Goal: Task Accomplishment & Management: Manage account settings

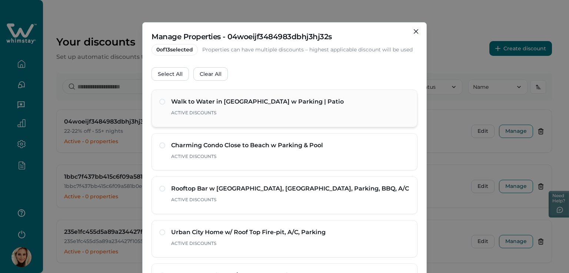
click at [160, 102] on span at bounding box center [162, 102] width 6 height 6
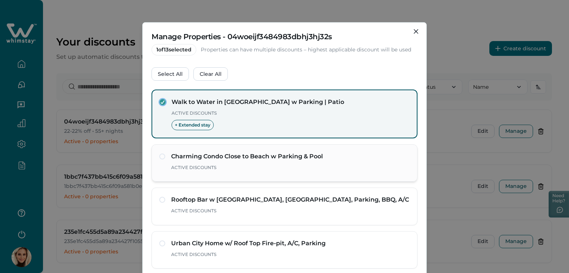
click at [161, 160] on div "Charming Condo Close to Beach w Parking & Pool Active Discounts" at bounding box center [284, 163] width 251 height 22
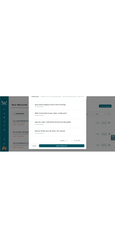
scroll to position [58, 0]
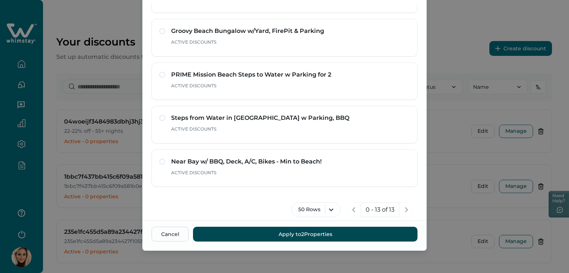
click at [294, 233] on button "Apply to 2 Properties" at bounding box center [305, 234] width 225 height 15
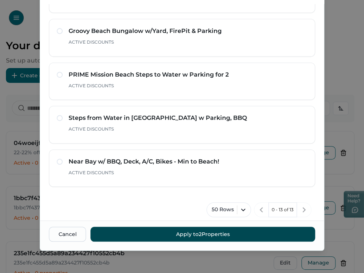
click at [205, 236] on button "Apply to 2 Properties" at bounding box center [202, 234] width 225 height 15
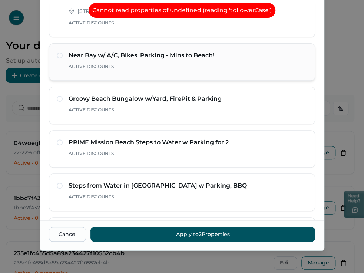
scroll to position [328, 0]
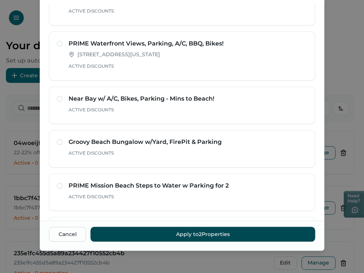
click at [209, 237] on button "Apply to 2 Properties" at bounding box center [202, 234] width 225 height 15
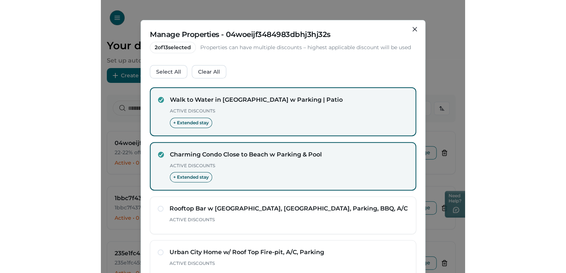
scroll to position [0, 0]
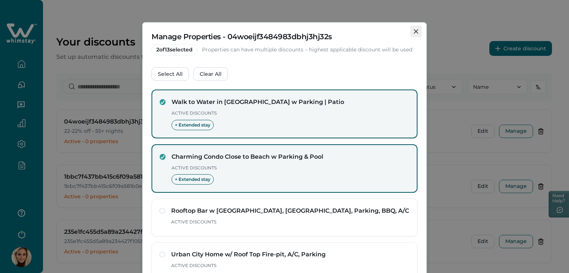
click at [416, 32] on icon "Close" at bounding box center [416, 31] width 4 height 4
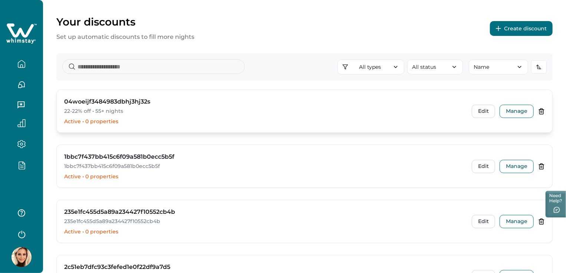
scroll to position [37, 0]
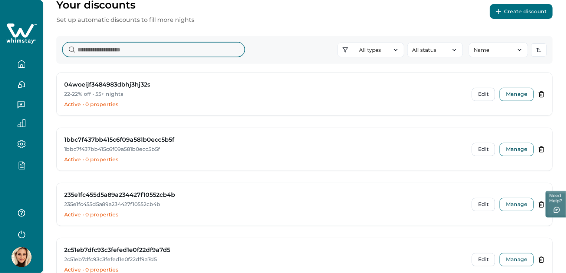
click at [130, 50] on input at bounding box center [153, 49] width 182 height 15
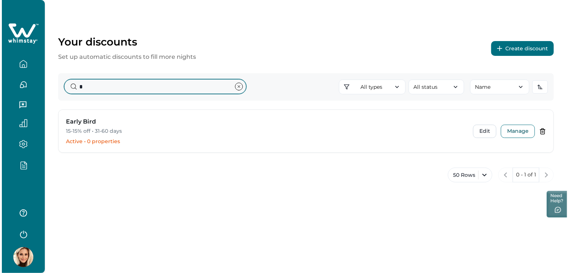
scroll to position [0, 0]
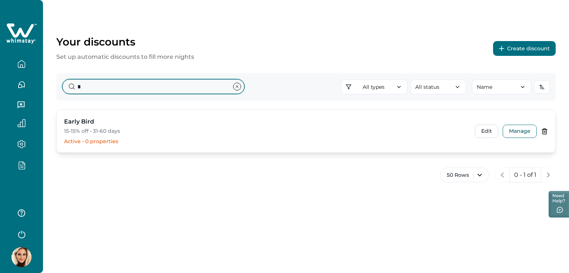
type input "*"
click at [80, 123] on h3 "Early Bird" at bounding box center [79, 121] width 30 height 9
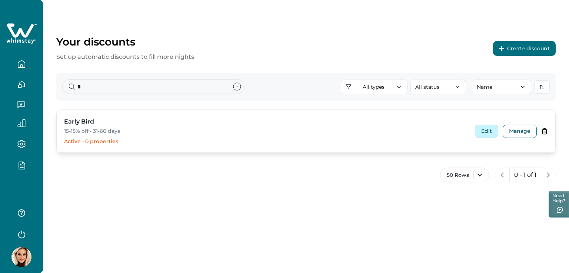
click at [492, 131] on button "Edit" at bounding box center [486, 131] width 23 height 13
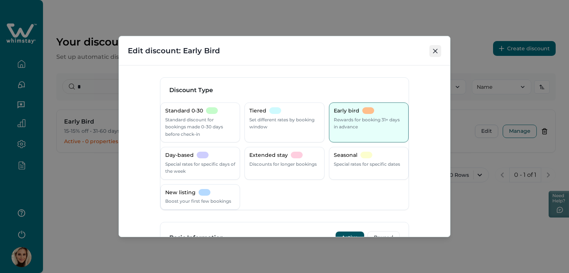
click at [437, 52] on icon "Close" at bounding box center [435, 51] width 4 height 4
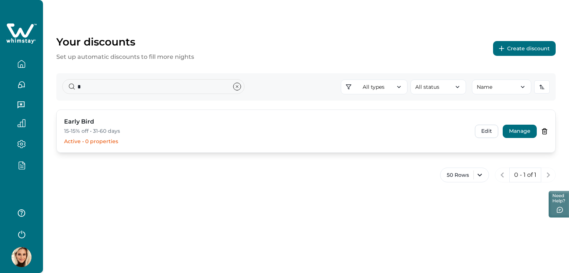
click at [516, 133] on button "Manage" at bounding box center [520, 131] width 34 height 13
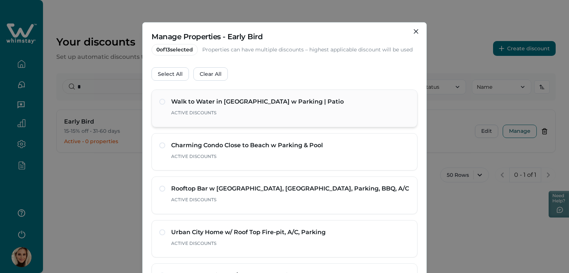
click at [159, 100] on span at bounding box center [162, 102] width 6 height 6
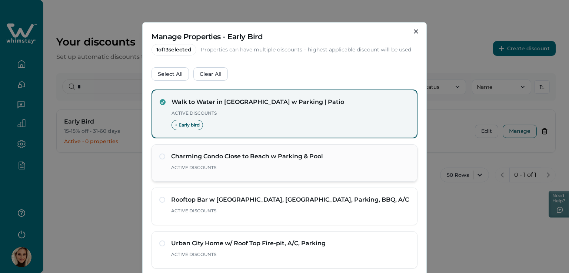
click at [162, 155] on span at bounding box center [162, 157] width 6 height 6
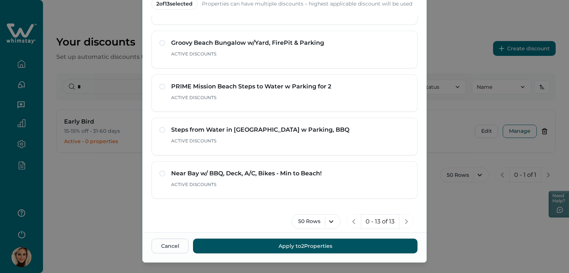
scroll to position [58, 0]
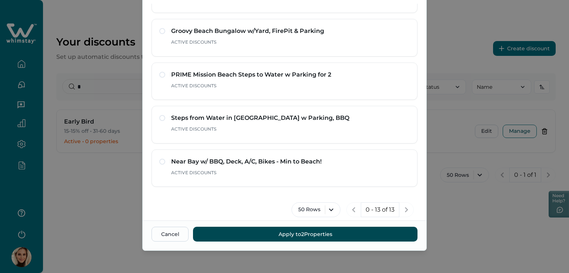
click at [300, 235] on button "Apply to 2 Properties" at bounding box center [305, 234] width 225 height 15
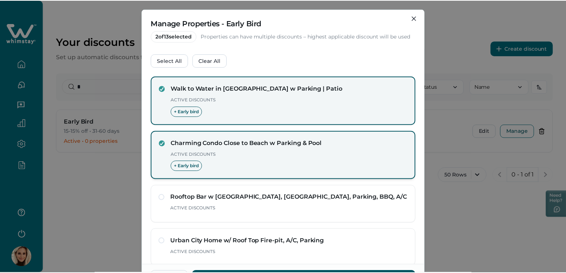
scroll to position [0, 0]
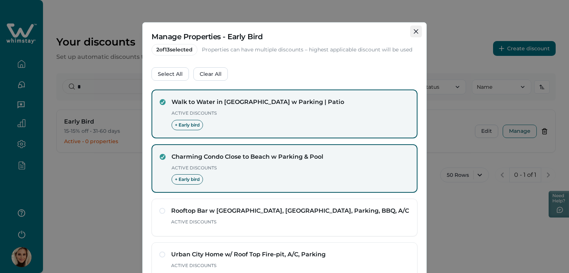
click at [414, 32] on icon "Close" at bounding box center [416, 31] width 4 height 4
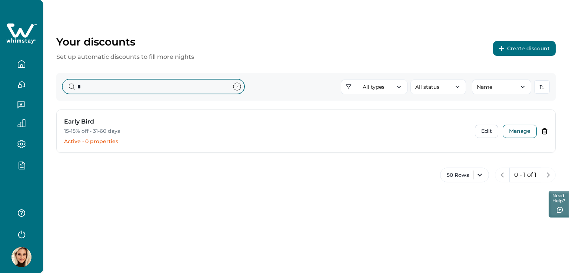
click at [126, 84] on input "*" at bounding box center [153, 86] width 182 height 15
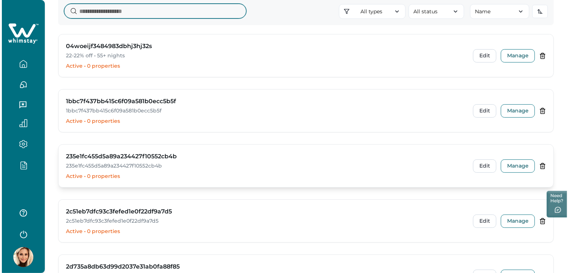
scroll to position [37, 0]
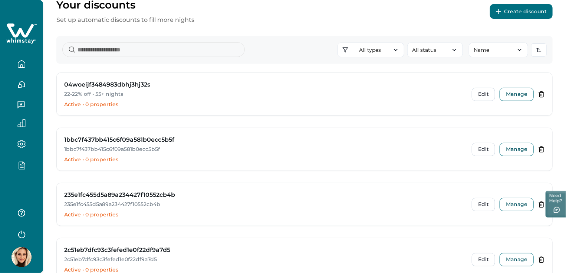
click at [505, 15] on button "Create discount" at bounding box center [521, 11] width 63 height 15
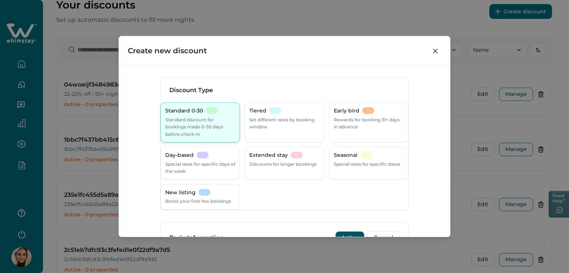
click at [198, 128] on p "Standard discount for bookings made 0-30 days before check-in" at bounding box center [200, 127] width 70 height 22
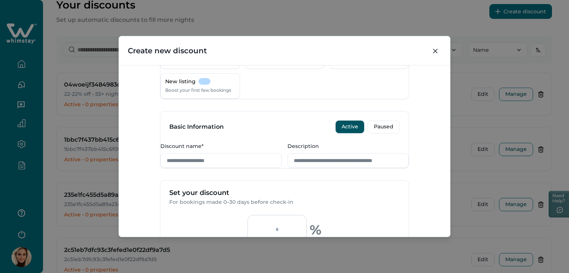
scroll to position [148, 0]
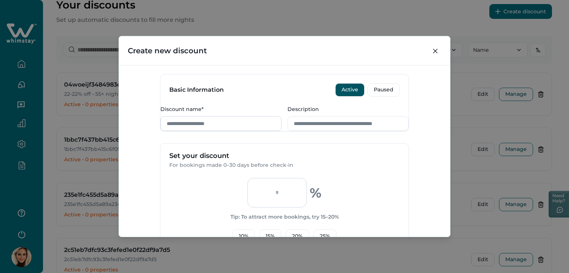
click at [211, 131] on input "Discount name*" at bounding box center [220, 123] width 121 height 15
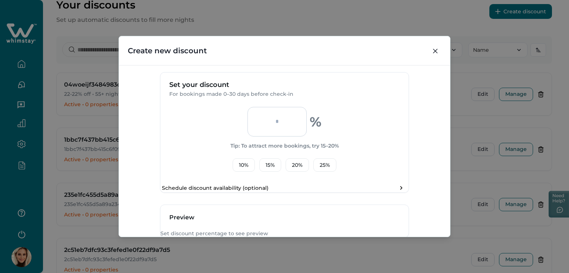
scroll to position [222, 0]
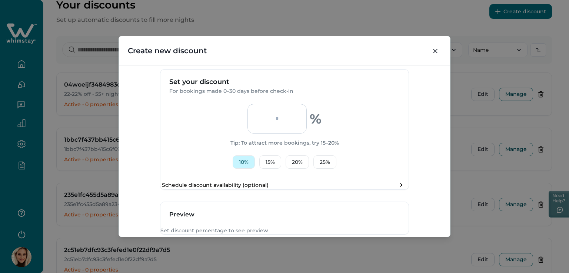
type input "**********"
click at [243, 169] on button "10 %" at bounding box center [244, 162] width 22 height 13
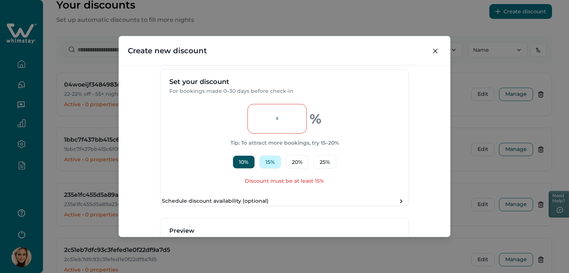
click at [264, 169] on button "15 %" at bounding box center [270, 162] width 22 height 13
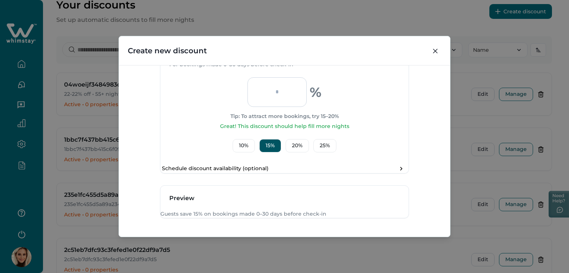
scroll to position [259, 0]
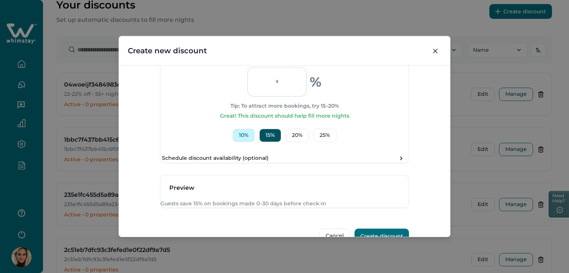
click at [243, 142] on button "10 %" at bounding box center [244, 135] width 22 height 13
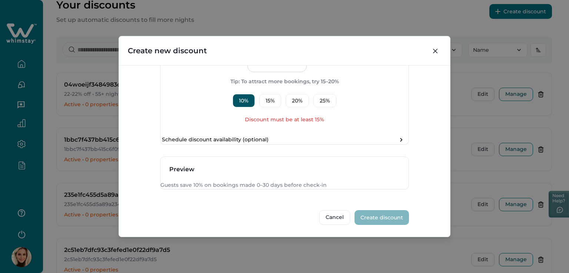
scroll to position [251, 0]
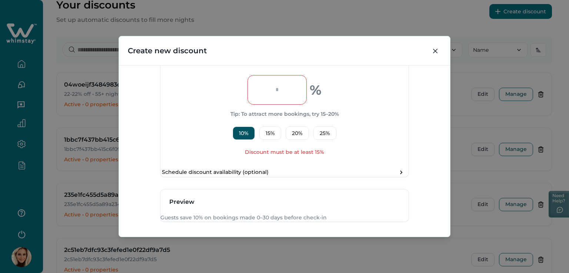
click at [270, 150] on div "** % Tip: To attract more bookings, try 15–20% 10 % 15 % 20 % 25 % Discount mus…" at bounding box center [284, 115] width 248 height 81
click at [271, 140] on button "15 %" at bounding box center [270, 133] width 22 height 13
type input "**"
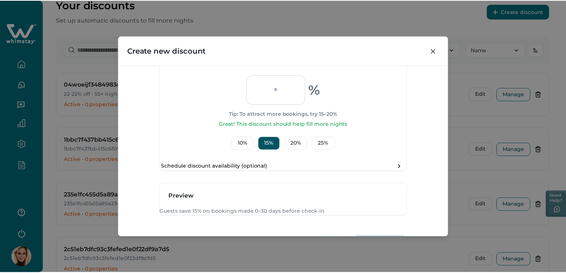
scroll to position [319, 0]
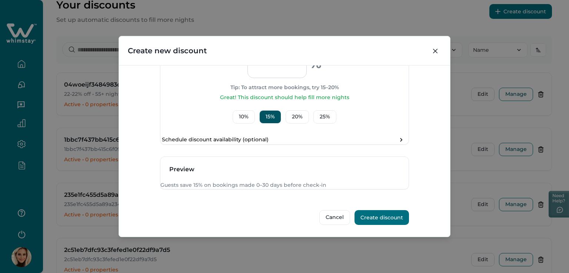
click at [376, 217] on button "Create discount" at bounding box center [382, 217] width 54 height 15
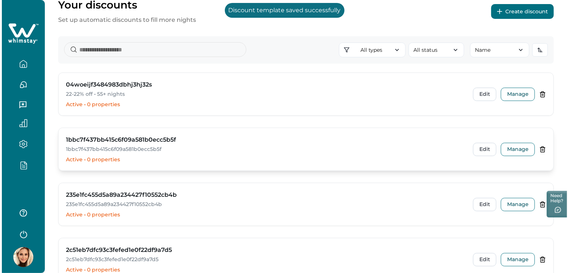
scroll to position [0, 0]
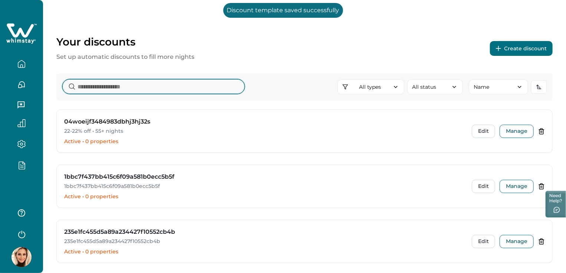
click at [117, 90] on input at bounding box center [153, 86] width 182 height 15
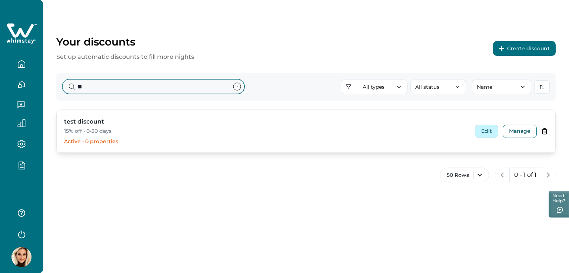
type input "**"
click at [482, 132] on button "Edit" at bounding box center [486, 131] width 23 height 13
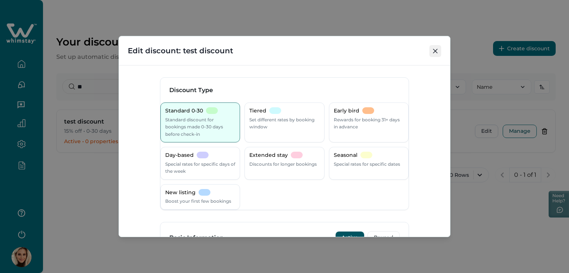
drag, startPoint x: 440, startPoint y: 46, endPoint x: 436, endPoint y: 46, distance: 3.8
click at [436, 46] on button "Close" at bounding box center [436, 51] width 12 height 12
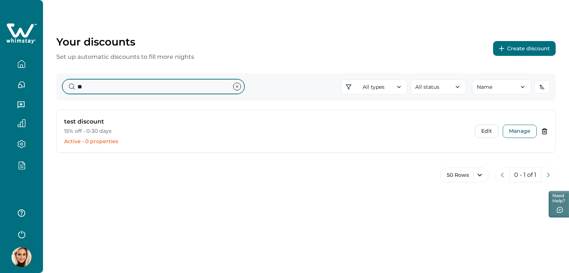
drag, startPoint x: 96, startPoint y: 84, endPoint x: 43, endPoint y: 82, distance: 52.7
click at [46, 80] on div "Your discounts Set up automatic discounts to fill more nights Create discount *…" at bounding box center [306, 101] width 526 height 202
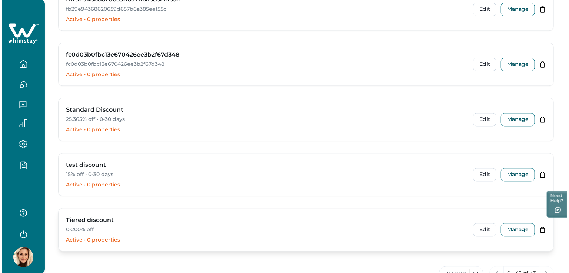
scroll to position [2204, 0]
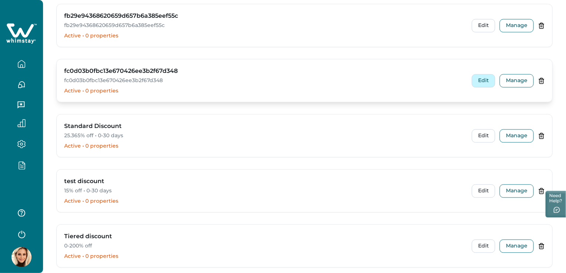
click at [485, 74] on button "Edit" at bounding box center [482, 80] width 23 height 13
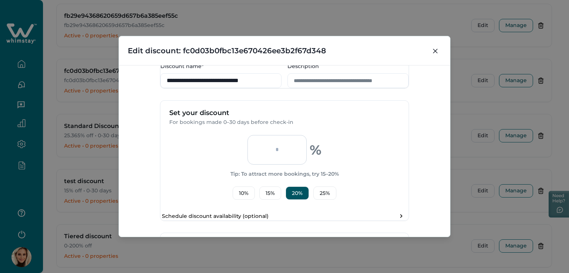
scroll to position [222, 0]
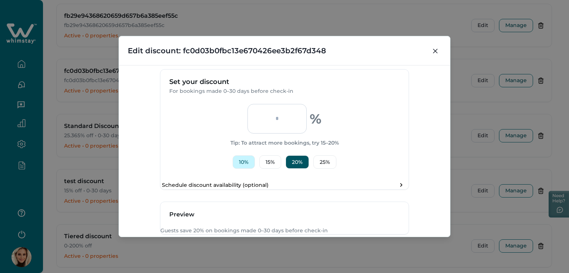
click at [243, 169] on button "10 %" at bounding box center [244, 162] width 22 height 13
type input "**"
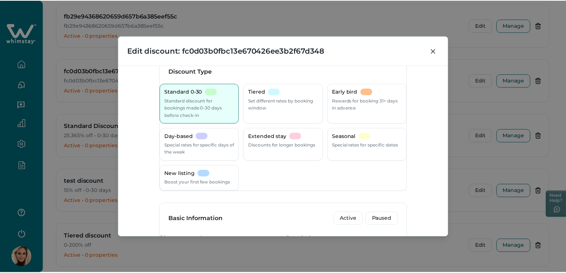
scroll to position [0, 0]
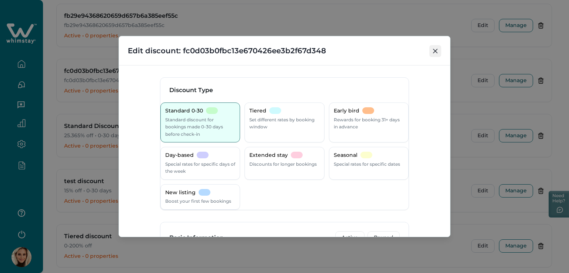
click at [433, 51] on button "Close" at bounding box center [436, 51] width 12 height 12
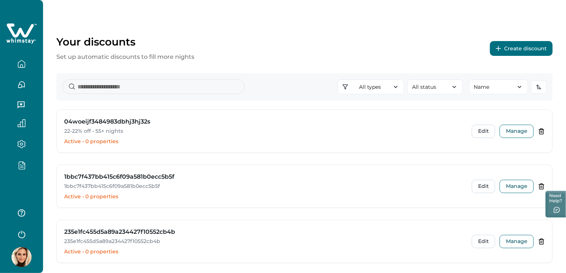
click at [23, 231] on icon "button" at bounding box center [21, 234] width 11 height 11
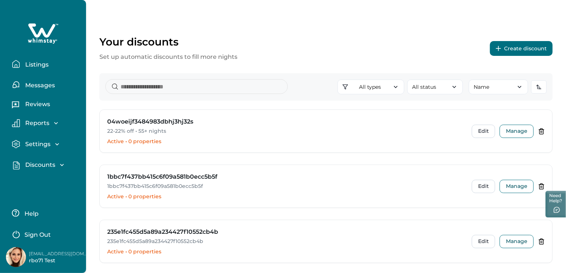
click at [36, 230] on button "Sign Out" at bounding box center [45, 234] width 66 height 15
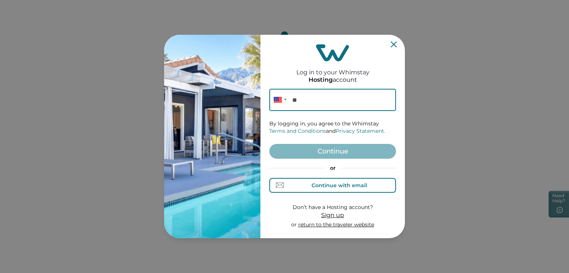
click at [330, 189] on div "Continue with email" at bounding box center [333, 186] width 69 height 8
click at [297, 100] on input at bounding box center [332, 100] width 127 height 22
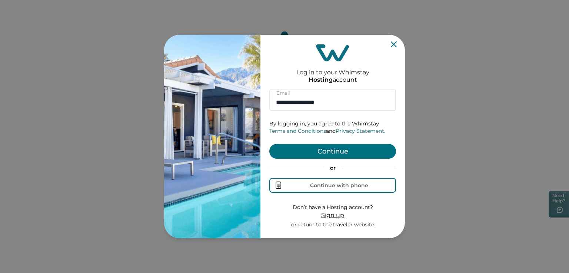
type input "**********"
click at [329, 149] on button "Continue" at bounding box center [332, 151] width 127 height 15
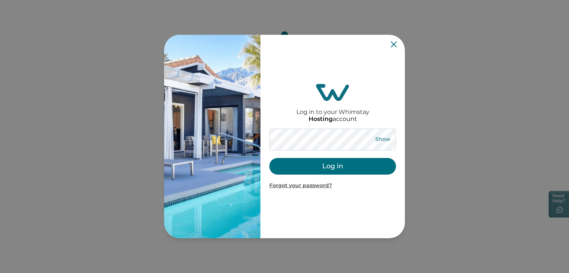
click at [378, 138] on button "Show" at bounding box center [382, 140] width 27 height 10
click at [378, 138] on button "Hide" at bounding box center [383, 140] width 24 height 10
click at [327, 167] on button "Log in" at bounding box center [332, 166] width 127 height 17
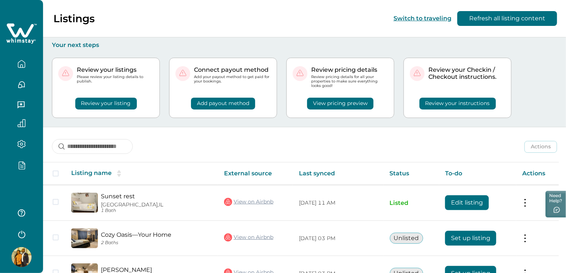
click at [21, 165] on icon "button" at bounding box center [21, 165] width 8 height 9
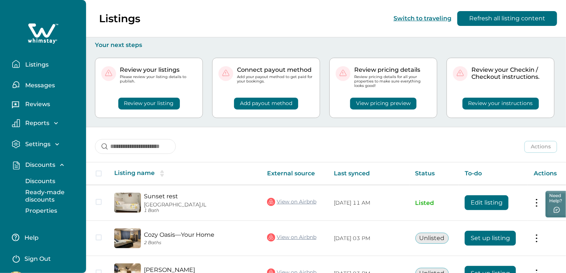
click at [39, 181] on p "Discounts" at bounding box center [39, 181] width 32 height 7
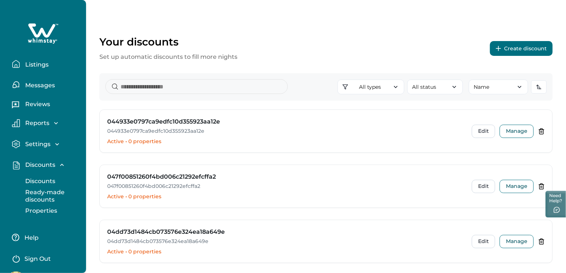
click at [24, 259] on p "Sign Out" at bounding box center [37, 259] width 26 height 7
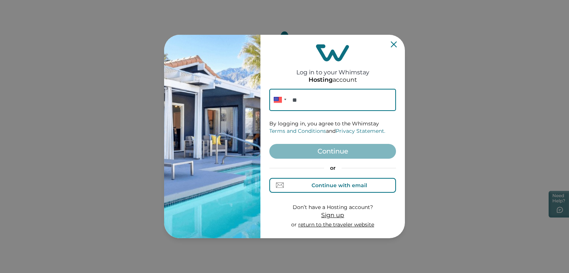
click at [341, 185] on div "Continue with email" at bounding box center [340, 186] width 56 height 6
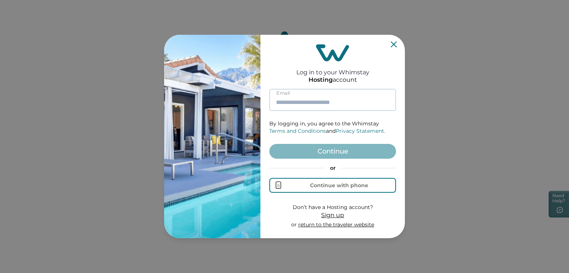
click at [307, 102] on input at bounding box center [332, 100] width 127 height 22
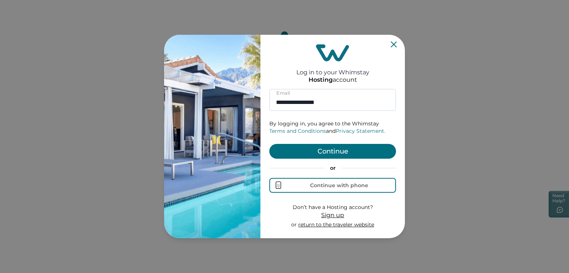
type input "**********"
click at [339, 152] on button "Continue" at bounding box center [332, 151] width 127 height 15
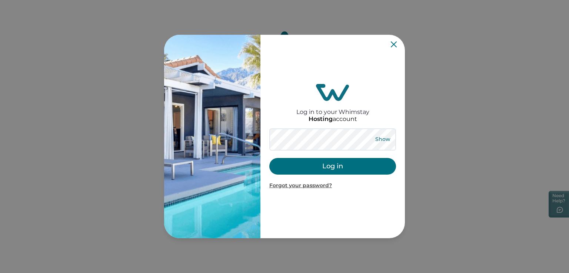
click at [382, 140] on button "Show" at bounding box center [382, 140] width 27 height 10
click at [382, 140] on button "Hide" at bounding box center [383, 140] width 24 height 10
click at [335, 167] on button "Log in" at bounding box center [332, 166] width 127 height 17
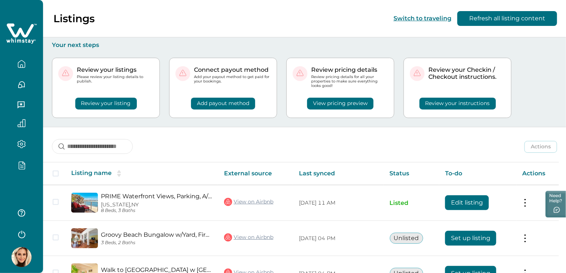
click at [26, 167] on button "button" at bounding box center [21, 165] width 31 height 9
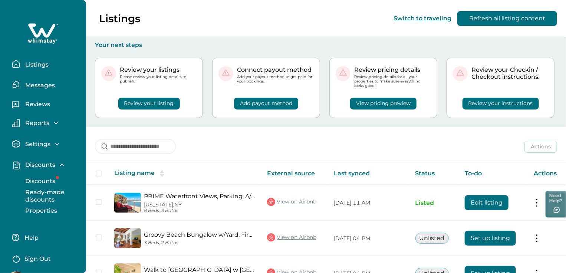
click at [34, 180] on p "Discounts" at bounding box center [39, 181] width 32 height 7
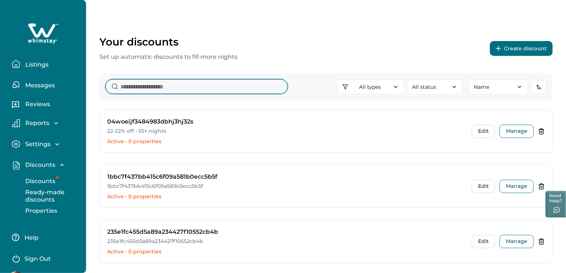
click at [133, 90] on input at bounding box center [196, 86] width 182 height 15
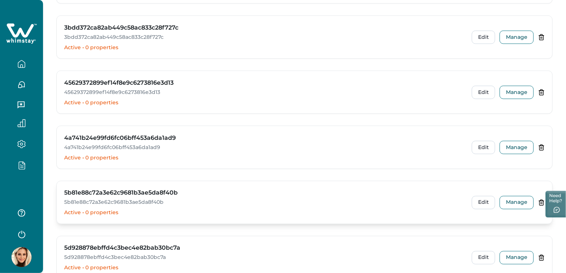
scroll to position [630, 0]
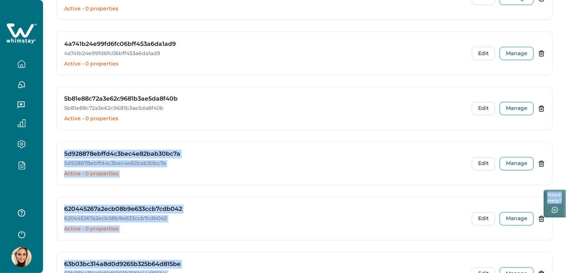
drag, startPoint x: 565, startPoint y: 86, endPoint x: 564, endPoint y: 212, distance: 126.4
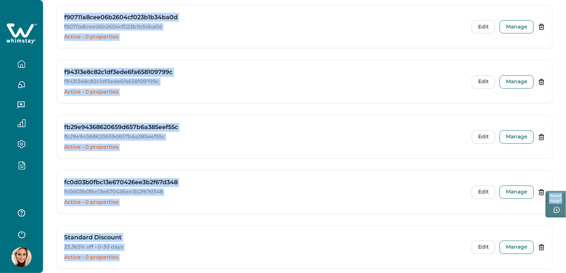
scroll to position [2241, 0]
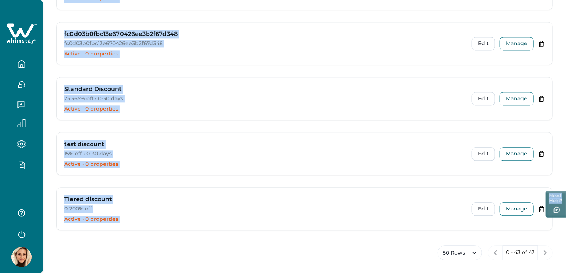
click at [211, 246] on div "50 Rows 0 - 43 of 43" at bounding box center [304, 258] width 496 height 24
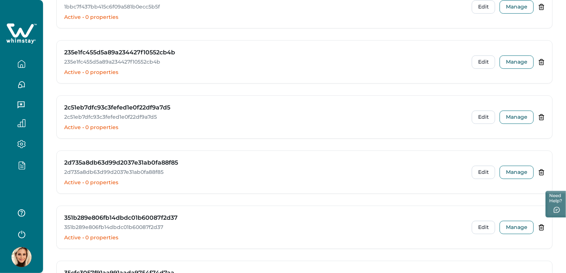
scroll to position [0, 0]
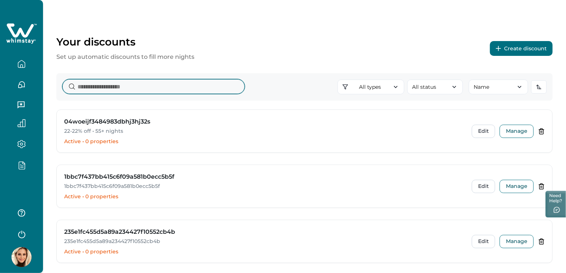
click at [143, 84] on input at bounding box center [153, 86] width 182 height 15
type input "*"
click at [96, 91] on input at bounding box center [153, 86] width 182 height 15
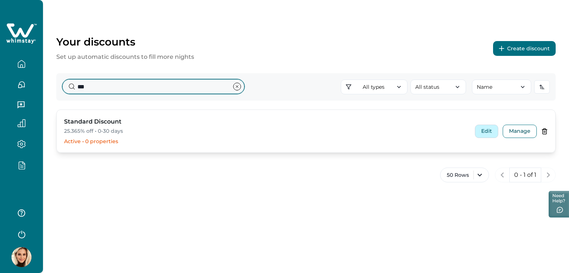
type input "***"
click at [491, 132] on button "Edit" at bounding box center [486, 131] width 23 height 13
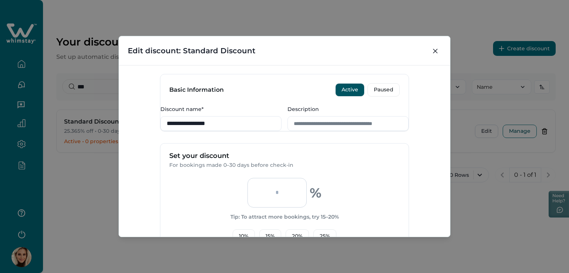
scroll to position [222, 0]
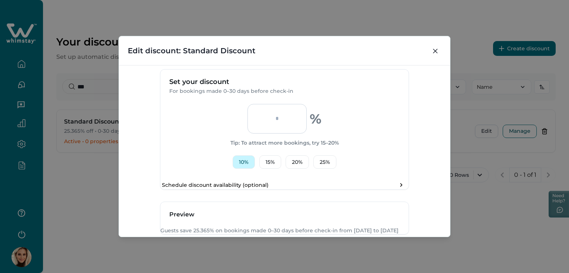
click at [244, 169] on button "10 %" at bounding box center [244, 162] width 22 height 13
type input "**"
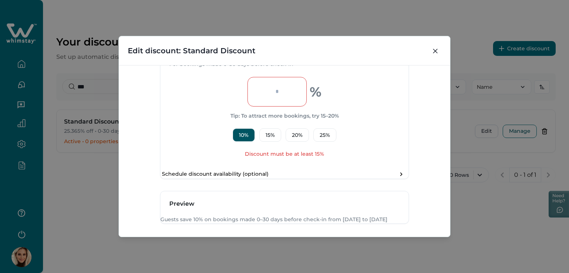
scroll to position [259, 0]
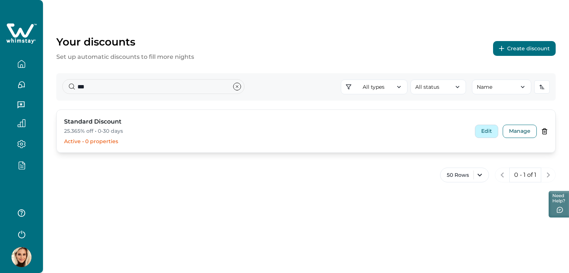
click at [481, 134] on button "Edit" at bounding box center [486, 131] width 23 height 13
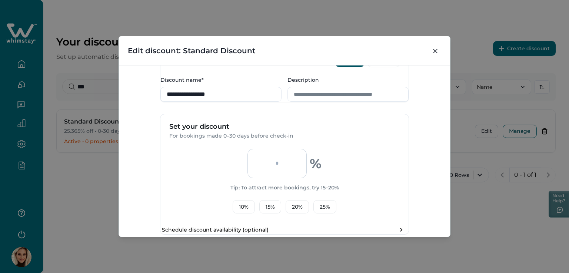
scroll to position [222, 0]
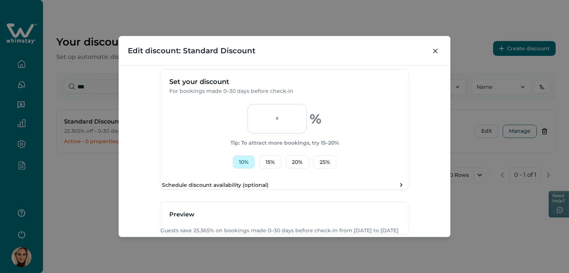
click at [244, 169] on button "10 %" at bounding box center [244, 162] width 22 height 13
type input "**"
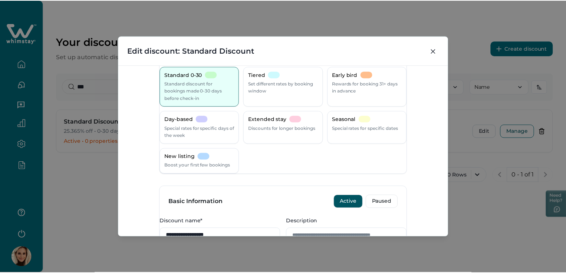
scroll to position [0, 0]
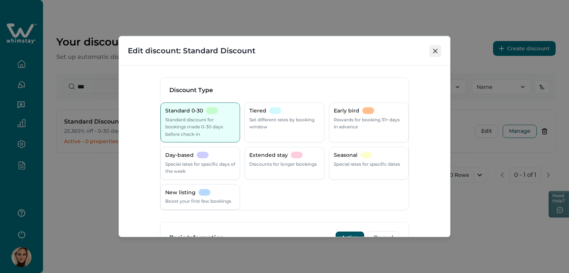
click at [432, 51] on button "Close" at bounding box center [436, 51] width 12 height 12
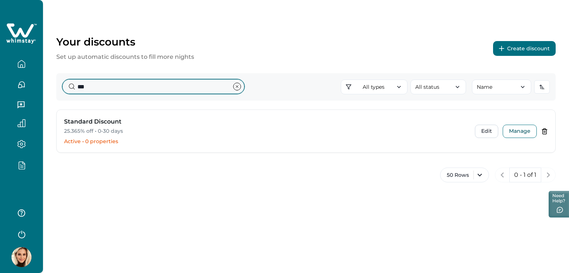
drag, startPoint x: 103, startPoint y: 86, endPoint x: 52, endPoint y: 87, distance: 51.9
click at [52, 87] on div "Your discounts Set up automatic discounts to fill more nights Create discount *…" at bounding box center [306, 101] width 526 height 202
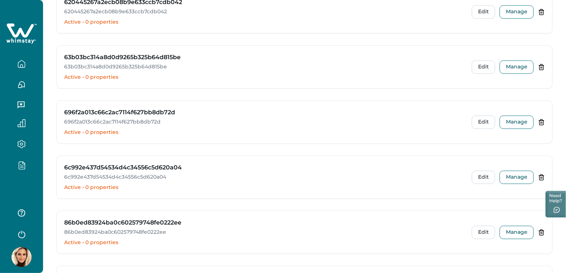
scroll to position [926, 0]
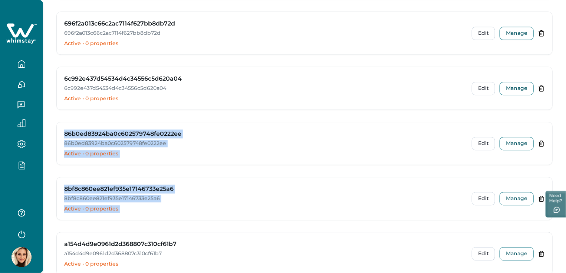
drag, startPoint x: 565, startPoint y: 109, endPoint x: 554, endPoint y: 126, distance: 19.5
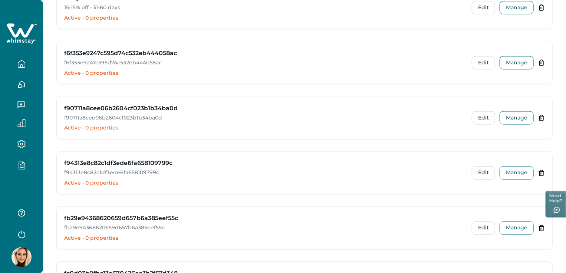
scroll to position [2241, 0]
